Goal: Use online tool/utility

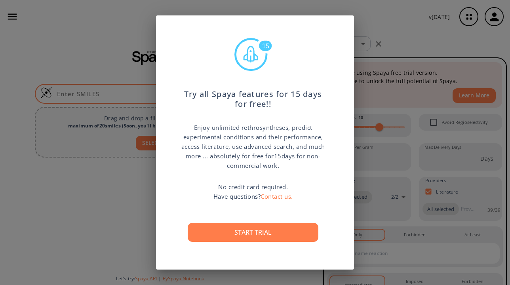
click at [239, 235] on button "Start trial" at bounding box center [253, 232] width 131 height 19
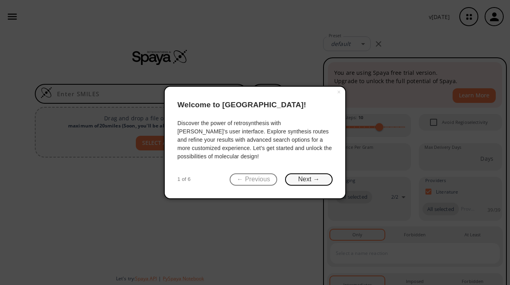
click at [303, 176] on button "Next →" at bounding box center [308, 179] width 47 height 12
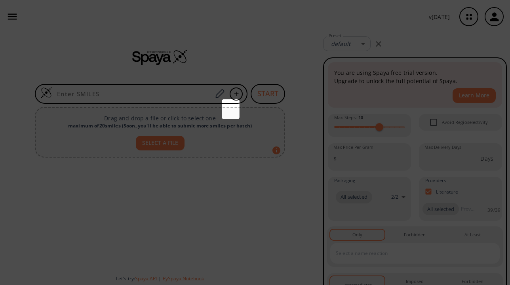
click at [303, 176] on icon at bounding box center [255, 142] width 510 height 285
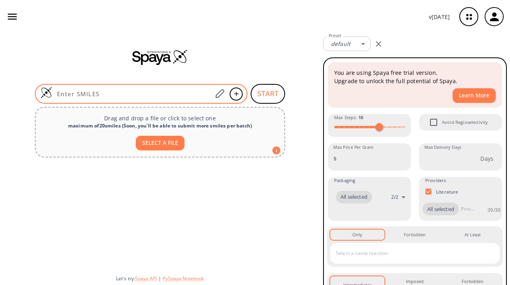
click at [80, 95] on input at bounding box center [132, 94] width 160 height 8
paste input "C1C(CN(C1C2=CC=C(C=C2)F)C(=O)C3=CC=CC(=C3)CO)O"
type input "C1C(CN(C1C2=CC=C(C=C2)F)C(=O)C3=CC=CC(=C3)CO)O"
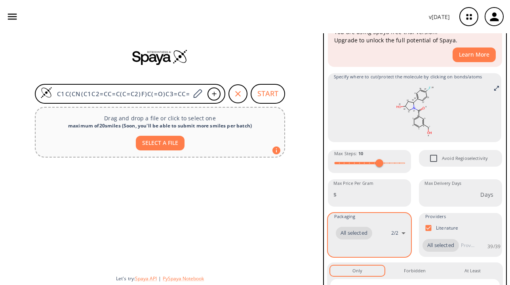
scroll to position [37, 0]
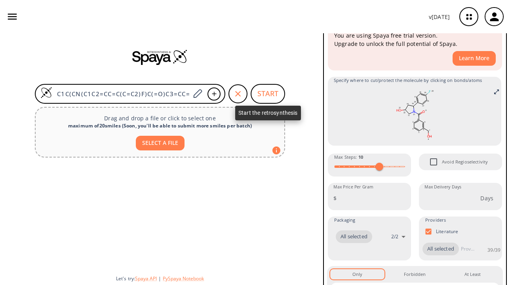
click at [261, 90] on button "START" at bounding box center [267, 94] width 34 height 20
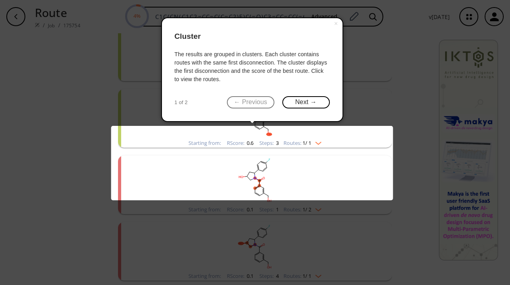
scroll to position [283, 0]
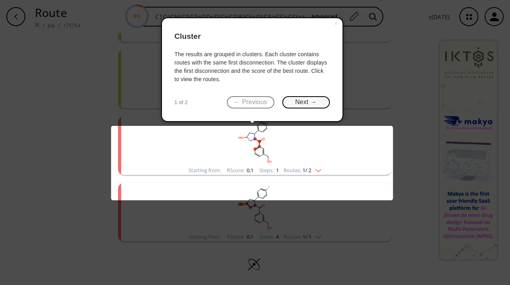
click at [305, 100] on button "Next →" at bounding box center [305, 102] width 47 height 12
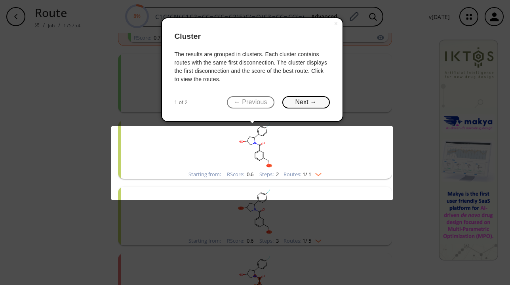
scroll to position [21, 0]
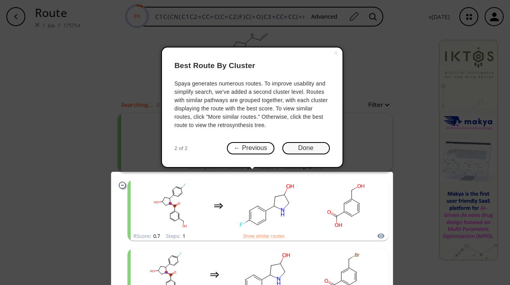
click at [309, 148] on button "Done" at bounding box center [305, 148] width 47 height 12
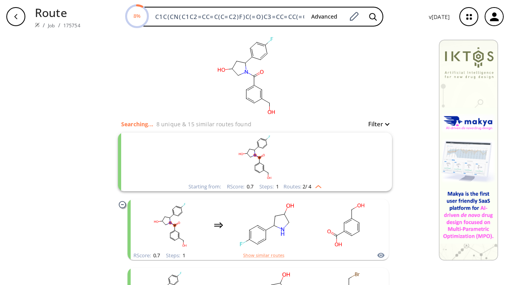
scroll to position [0, 0]
